Goal: Browse casually: Explore the website without a specific task or goal

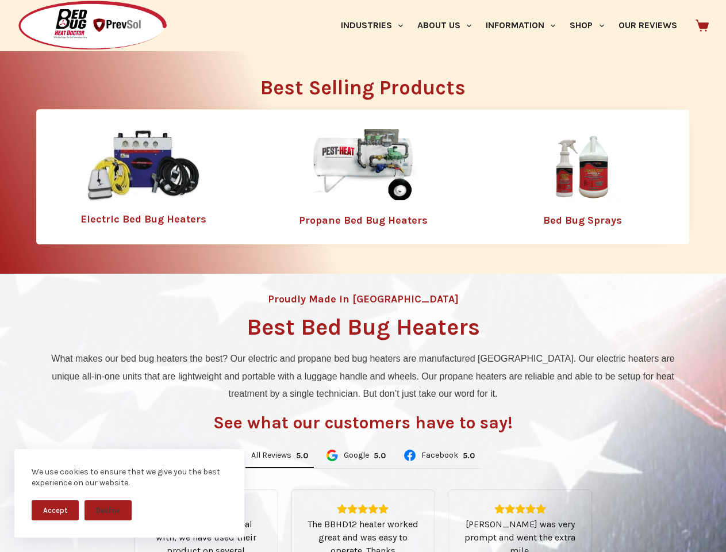
click at [363, 276] on div "Proudly Made in [GEOGRAPHIC_DATA] Best Bed Bug Heaters What makes our bed bug h…" at bounding box center [363, 490] width 726 height 432
click at [55, 510] on button "Accept" at bounding box center [55, 510] width 47 height 20
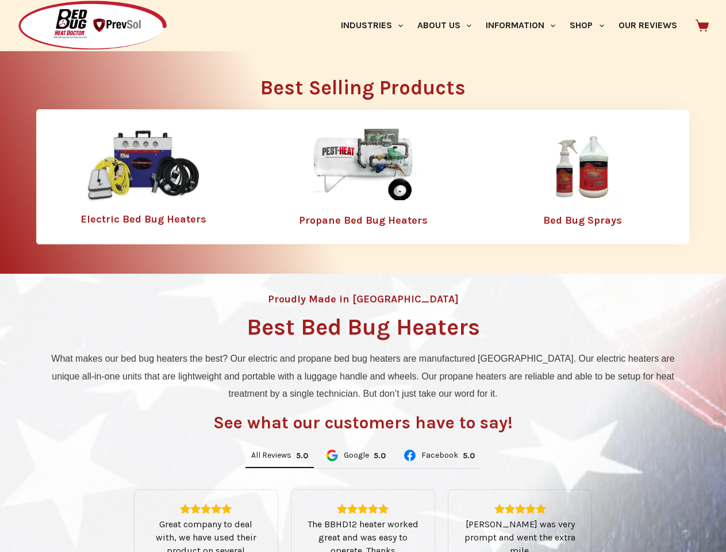
click at [376, 25] on link "Industries" at bounding box center [371, 25] width 76 height 51
click at [449, 25] on link "About Us" at bounding box center [444, 25] width 68 height 51
click at [525, 25] on link "Information" at bounding box center [521, 25] width 84 height 51
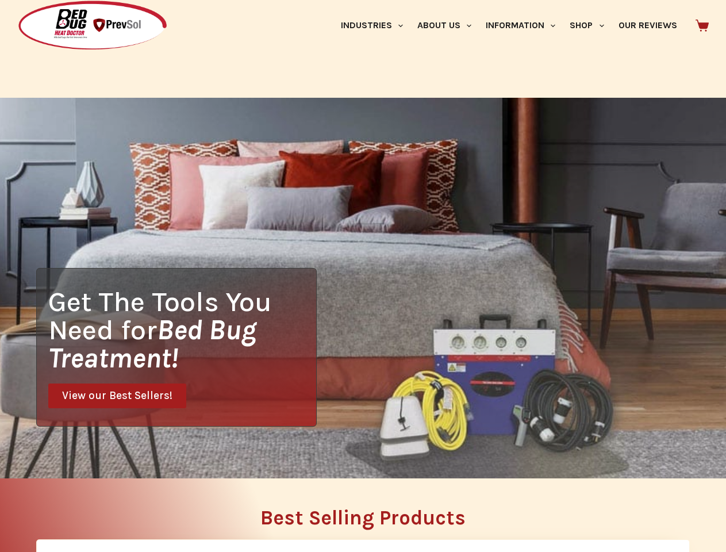
click at [591, 25] on link "Shop" at bounding box center [587, 25] width 48 height 51
click at [279, 456] on div "Get The Tools You Need for Bed Bug Treatment! View our Best Sellers!" at bounding box center [363, 288] width 726 height 380
click at [355, 456] on div "Get The Tools You Need for Bed Bug Treatment! View our Best Sellers!" at bounding box center [363, 288] width 726 height 380
